Goal: Find specific page/section: Find specific page/section

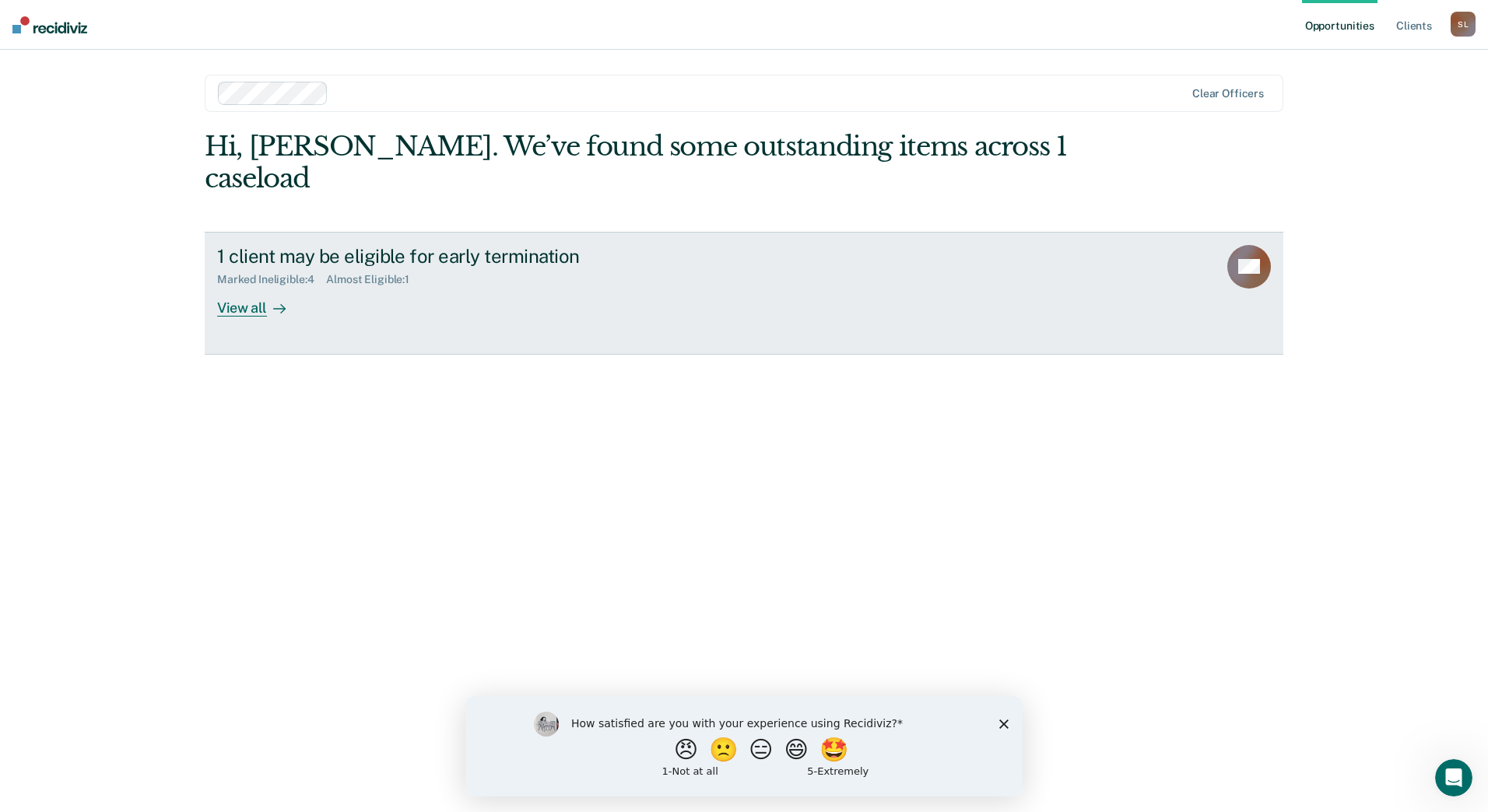
click at [259, 286] on div "View all" at bounding box center [261, 301] width 87 height 31
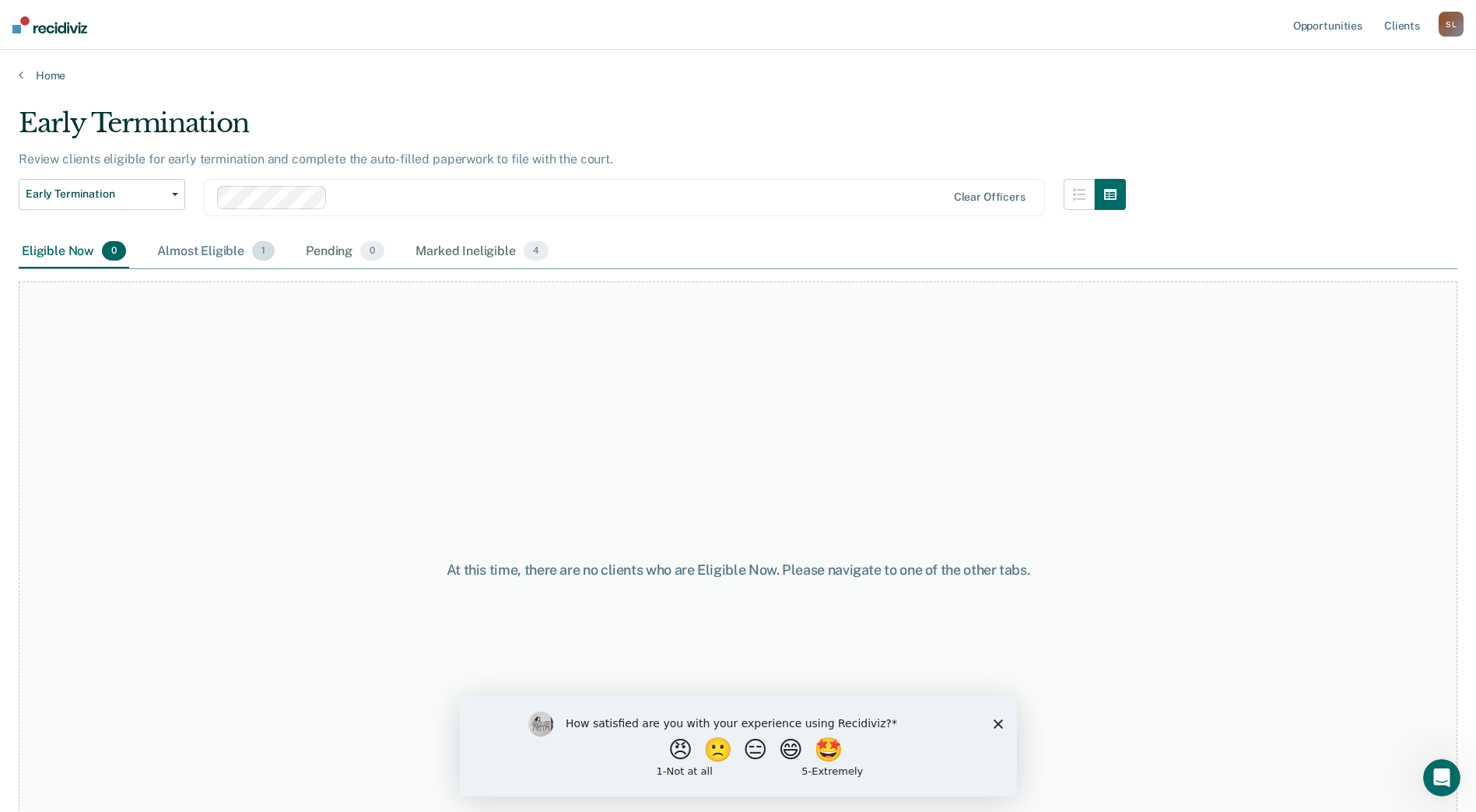
click at [213, 251] on div "Almost Eligible 1" at bounding box center [216, 252] width 124 height 34
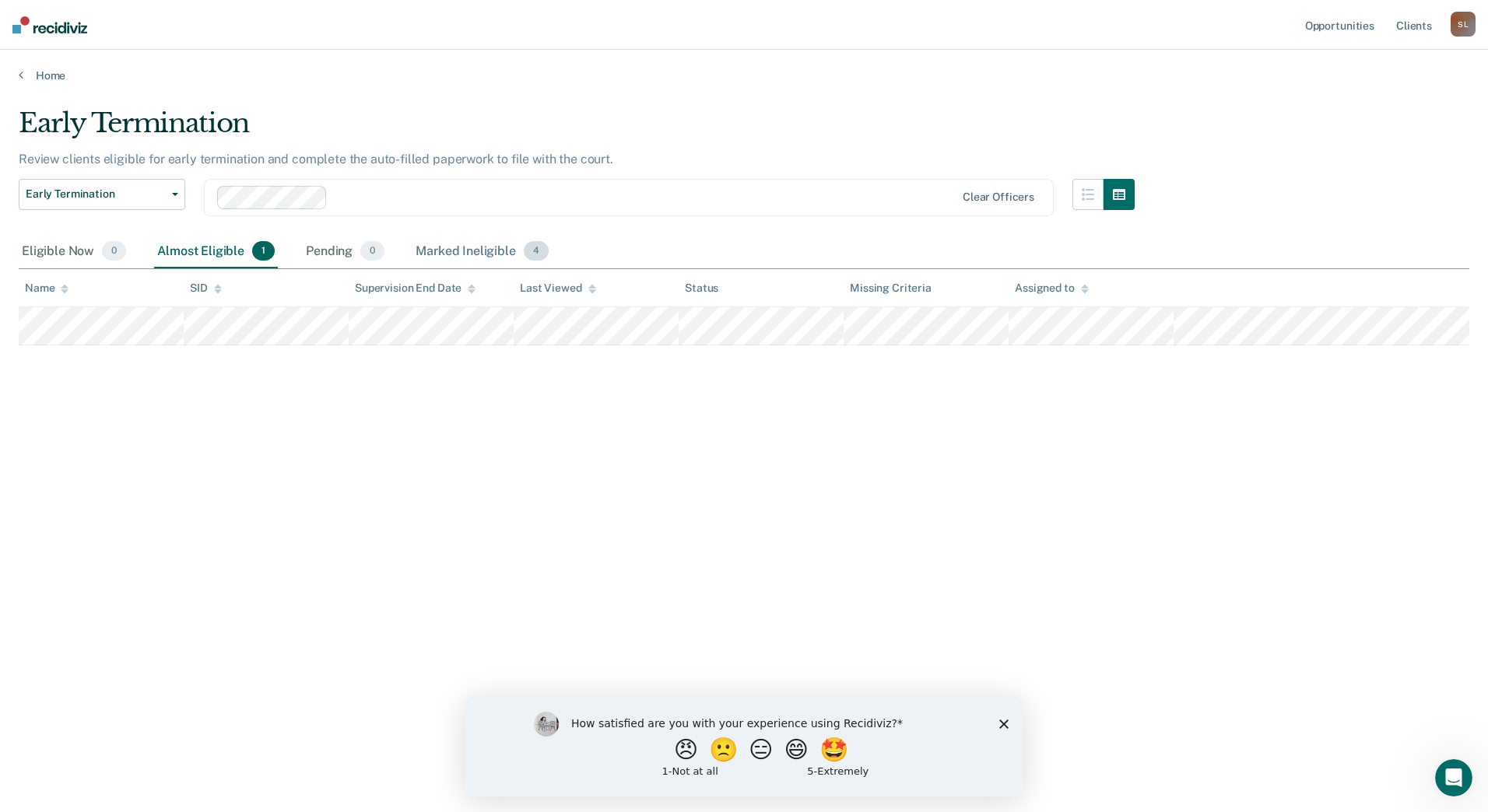
click at [473, 256] on div "Marked Ineligible 4" at bounding box center [482, 252] width 139 height 34
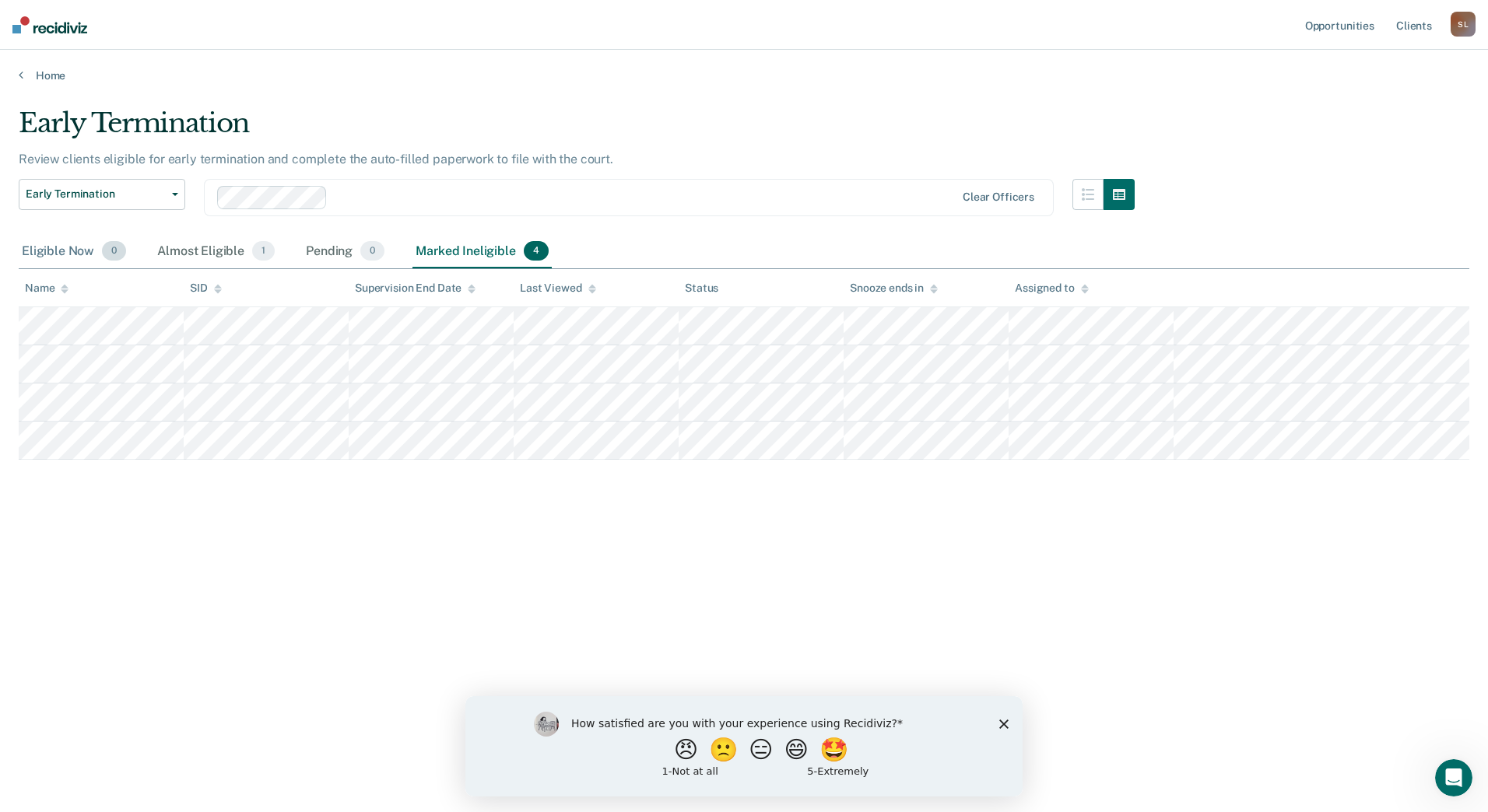
click at [70, 254] on div "Eligible Now 0" at bounding box center [74, 252] width 110 height 34
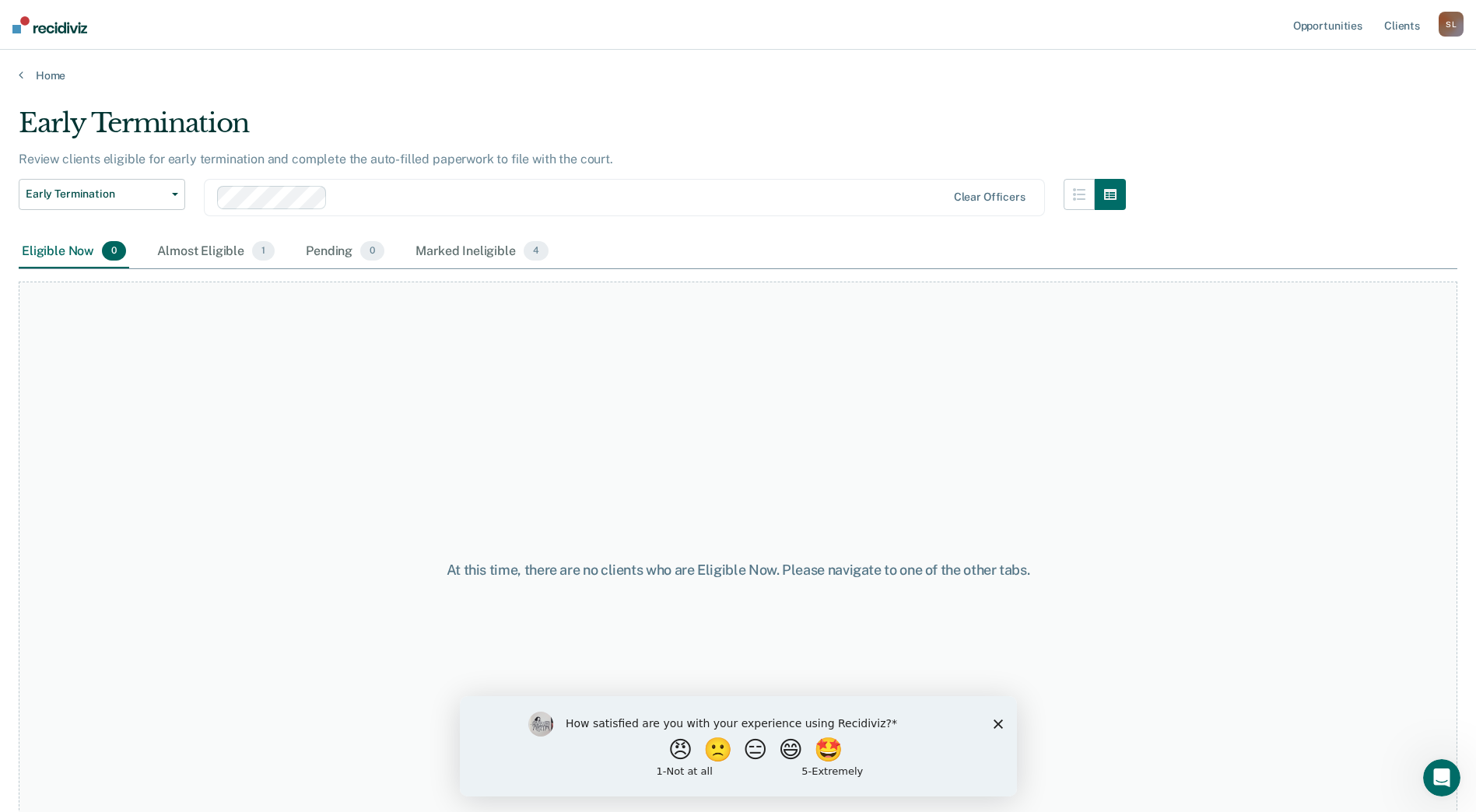
click at [997, 723] on polygon "Close survey" at bounding box center [997, 723] width 9 height 9
